Goal: Task Accomplishment & Management: Use online tool/utility

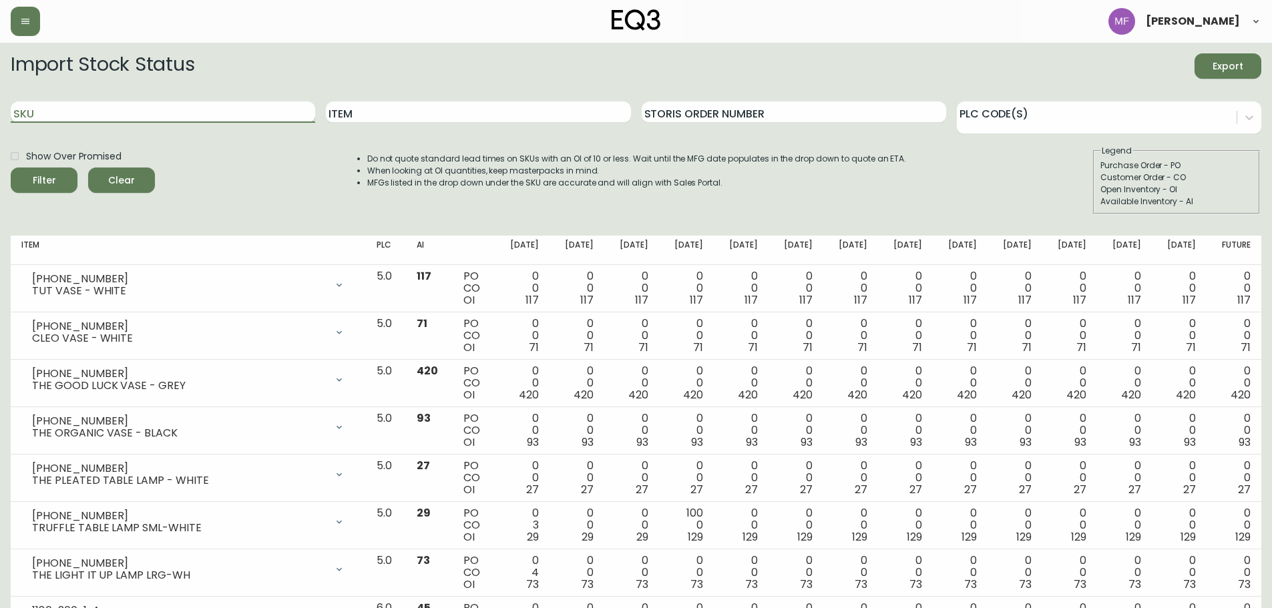
click at [190, 119] on input "SKU" at bounding box center [163, 111] width 304 height 21
paste input "2030-507-4-A"
type input "2030-507-4-A"
click at [11, 168] on button "Filter" at bounding box center [44, 180] width 67 height 25
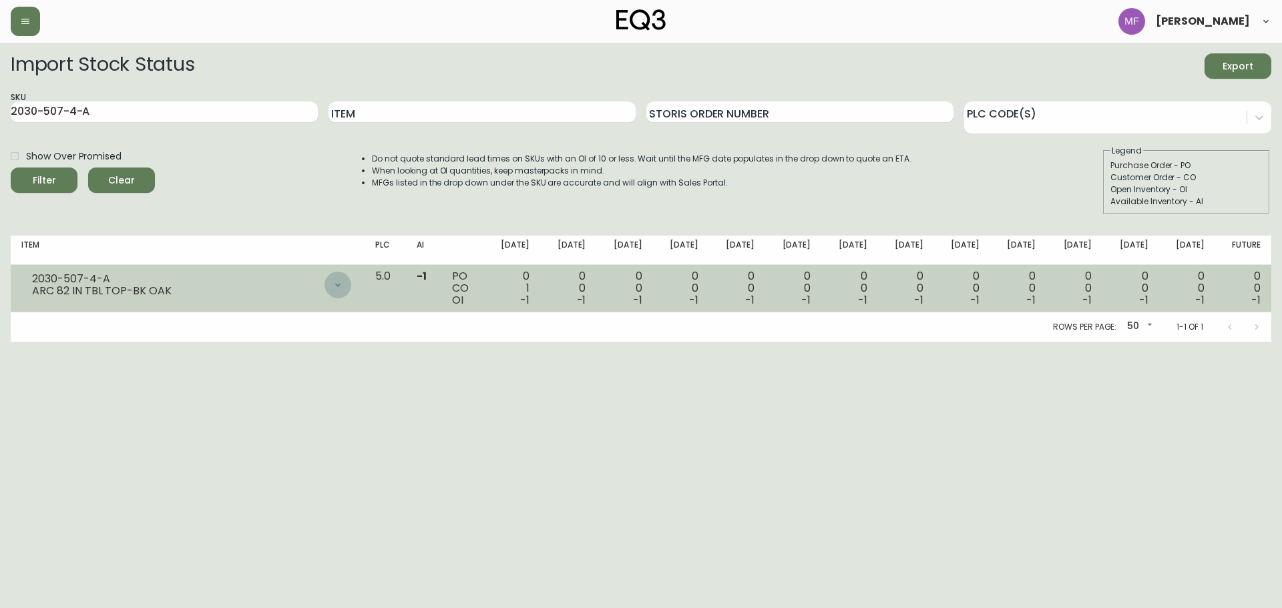
click at [351, 290] on div at bounding box center [338, 285] width 27 height 27
